Goal: Task Accomplishment & Management: Manage account settings

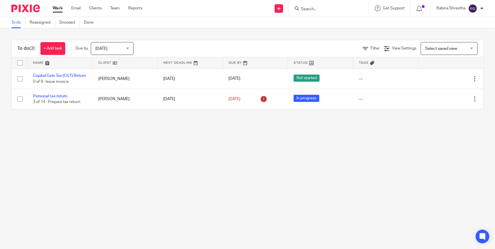
click at [113, 51] on span "Today" at bounding box center [110, 48] width 30 height 12
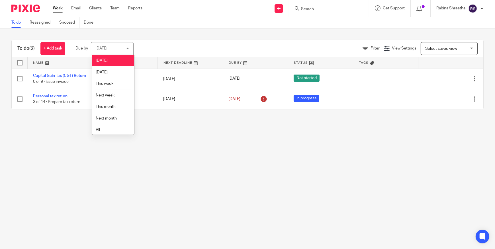
click at [104, 130] on li "All" at bounding box center [113, 130] width 42 height 12
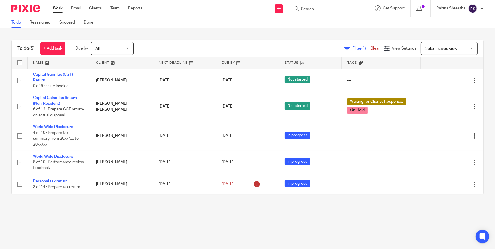
click at [308, 8] on input "Search" at bounding box center [325, 9] width 51 height 5
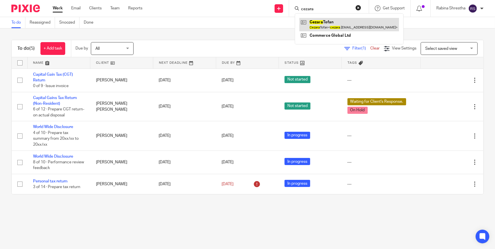
type input "cezara"
click at [328, 23] on link at bounding box center [349, 24] width 100 height 13
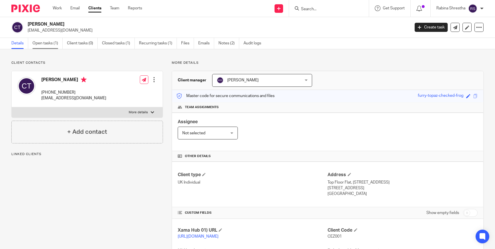
click at [51, 40] on link "Open tasks (1)" at bounding box center [47, 43] width 30 height 11
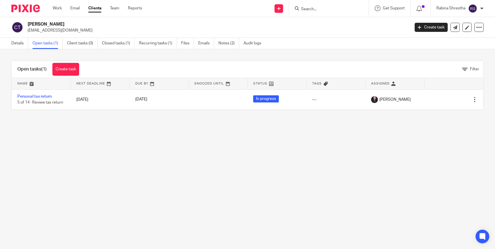
drag, startPoint x: 304, startPoint y: 224, endPoint x: 302, endPoint y: 219, distance: 5.9
click at [304, 224] on main "Cezara Tofan cezara.tofan@yahoo.co.uk Create task Update from Companies House E…" at bounding box center [247, 124] width 495 height 249
click at [104, 185] on main "Cezara Tofan cezara.tofan@yahoo.co.uk Create task Update from Companies House E…" at bounding box center [247, 124] width 495 height 249
click at [62, 9] on ul "Work Email Clients Team Reports" at bounding box center [102, 8] width 98 height 6
click at [57, 6] on link "Work" at bounding box center [57, 8] width 9 height 6
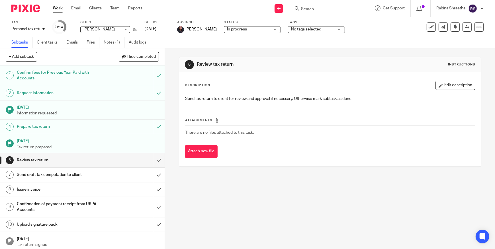
click at [285, 210] on div "6 Review tax return Instructions Description Edit description Send tax return t…" at bounding box center [330, 148] width 330 height 201
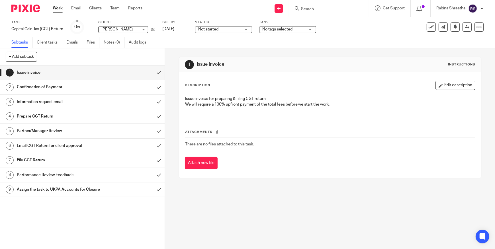
drag, startPoint x: 320, startPoint y: 4, endPoint x: 316, endPoint y: 10, distance: 7.6
click at [320, 4] on div at bounding box center [329, 8] width 80 height 17
click at [315, 11] on form at bounding box center [330, 8] width 61 height 7
click at [312, 4] on div at bounding box center [329, 8] width 80 height 17
click at [312, 9] on input "Search" at bounding box center [325, 9] width 51 height 5
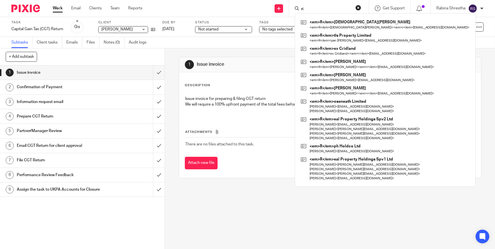
type input "r"
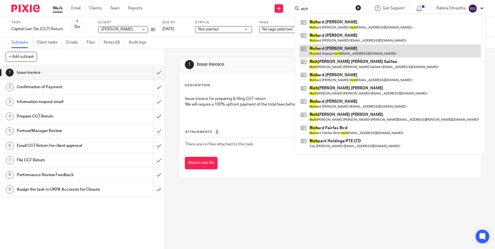
type input "rich"
click at [324, 49] on link at bounding box center [390, 50] width 182 height 13
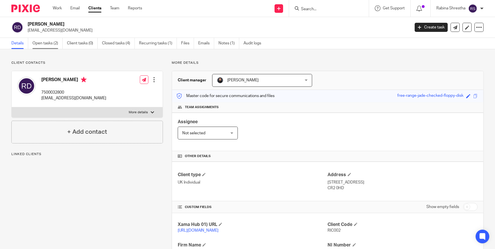
click at [48, 45] on link "Open tasks (2)" at bounding box center [47, 43] width 30 height 11
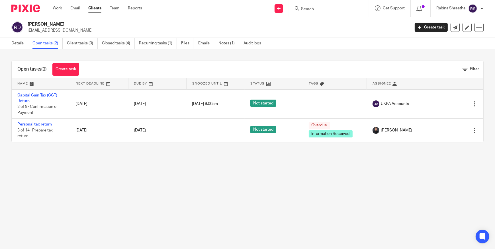
click at [99, 194] on main "[PERSON_NAME] [EMAIL_ADDRESS][DOMAIN_NAME] Create task Update from Companies Ho…" at bounding box center [247, 124] width 495 height 249
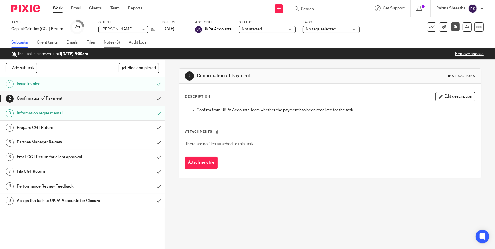
click at [110, 42] on link "Notes (3)" at bounding box center [114, 42] width 21 height 11
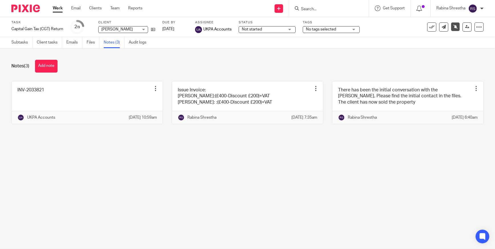
click at [59, 6] on link "Work" at bounding box center [58, 8] width 10 height 6
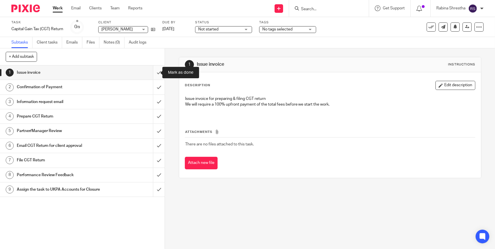
click at [154, 75] on input "submit" at bounding box center [82, 72] width 164 height 14
click at [119, 43] on link "Notes (0)" at bounding box center [114, 42] width 21 height 11
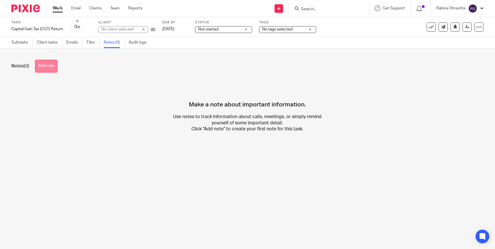
click at [47, 61] on button "Add note" at bounding box center [46, 66] width 22 height 13
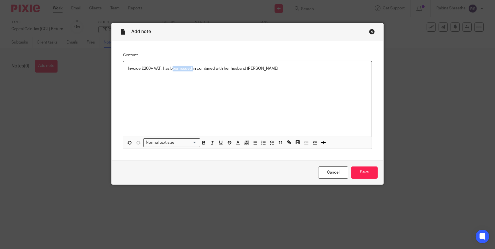
drag, startPoint x: 172, startPoint y: 66, endPoint x: 193, endPoint y: 75, distance: 22.9
click at [192, 73] on div "Invoice £200+ VAT , has been issued in combined with her husband [PERSON_NAME]" at bounding box center [247, 98] width 248 height 75
drag, startPoint x: 193, startPoint y: 75, endPoint x: 226, endPoint y: 136, distance: 69.8
click at [193, 75] on div "Invoice £200+ VAT , has been issued in combined with her husband [PERSON_NAME]" at bounding box center [247, 98] width 248 height 75
click at [359, 174] on input "Save" at bounding box center [364, 172] width 26 height 12
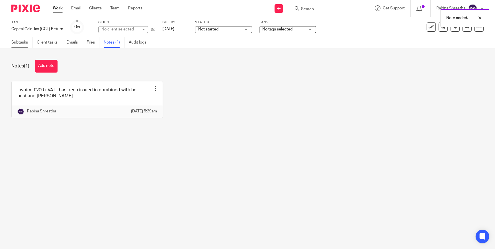
click at [27, 46] on link "Subtasks" at bounding box center [21, 42] width 21 height 11
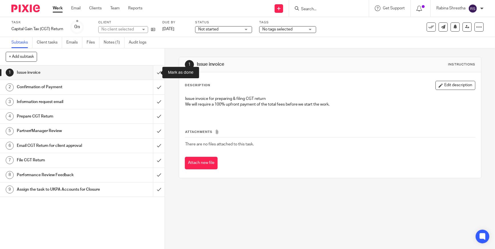
click at [151, 71] on input "submit" at bounding box center [82, 72] width 164 height 14
